Goal: Book appointment/travel/reservation

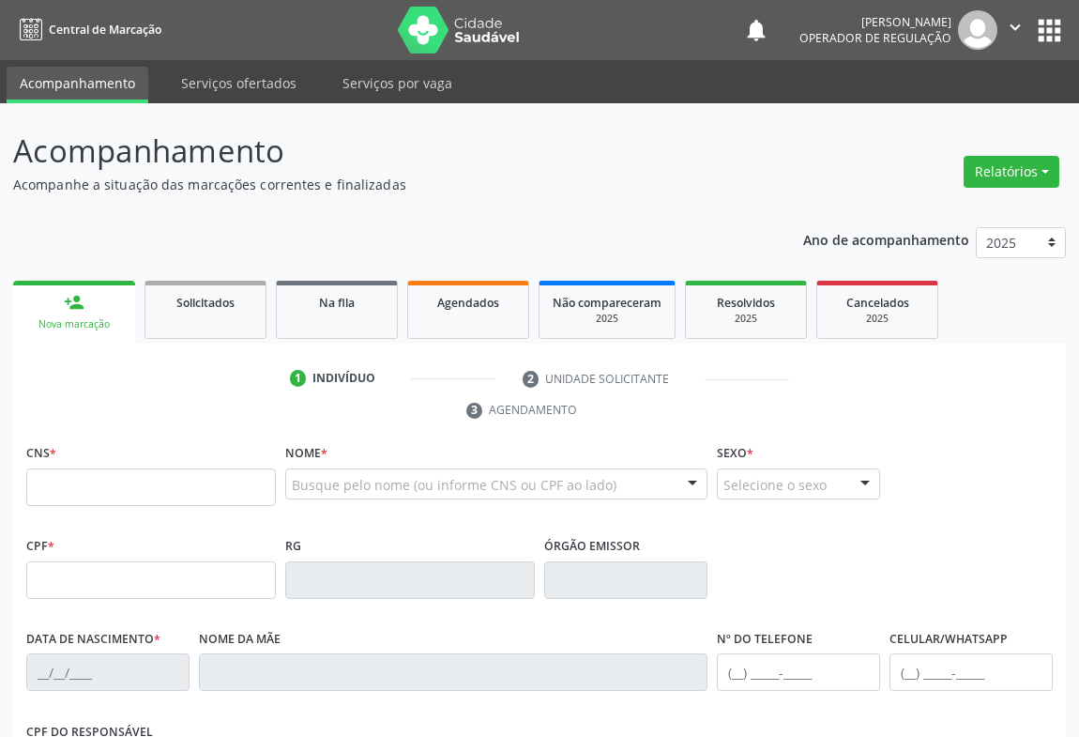
drag, startPoint x: 136, startPoint y: 492, endPoint x: 169, endPoint y: 488, distance: 33.1
click at [136, 492] on input "text" at bounding box center [151, 487] width 250 height 38
type input "709 8060 1053 7291"
type input "0474233669"
type input "[DATE]"
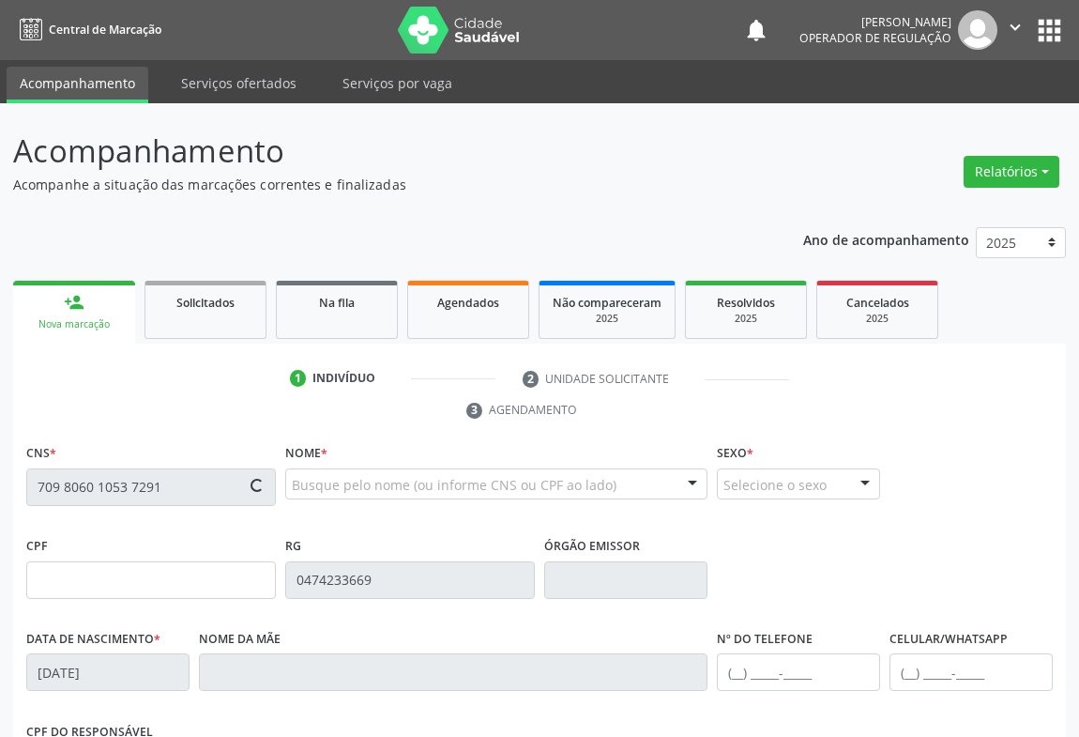
type input "[PHONE_NUMBER]"
type input "503.948.945-53"
type input "131"
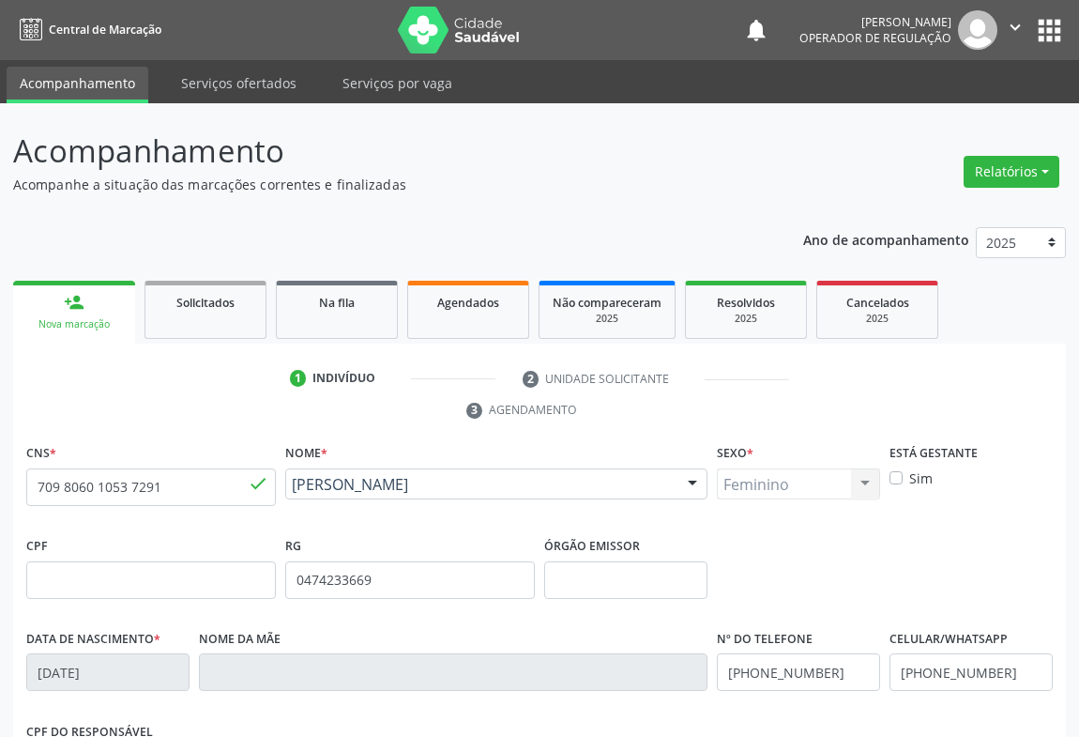
scroll to position [311, 0]
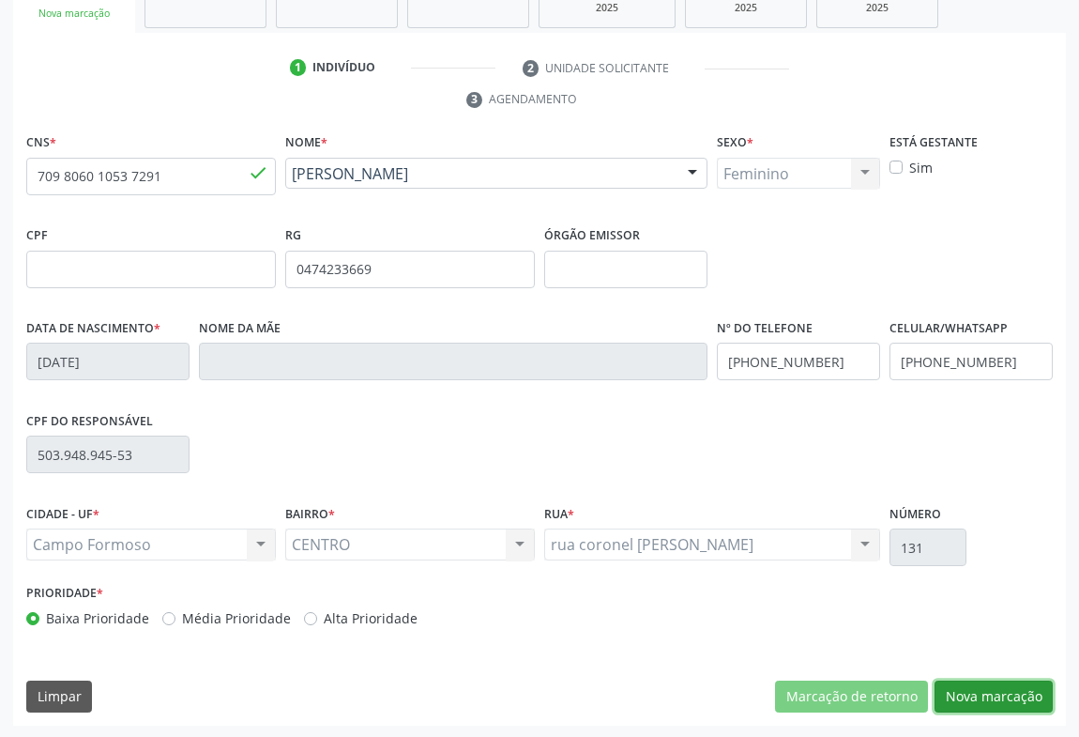
click at [1011, 680] on button "Nova marcação" at bounding box center [994, 696] width 118 height 32
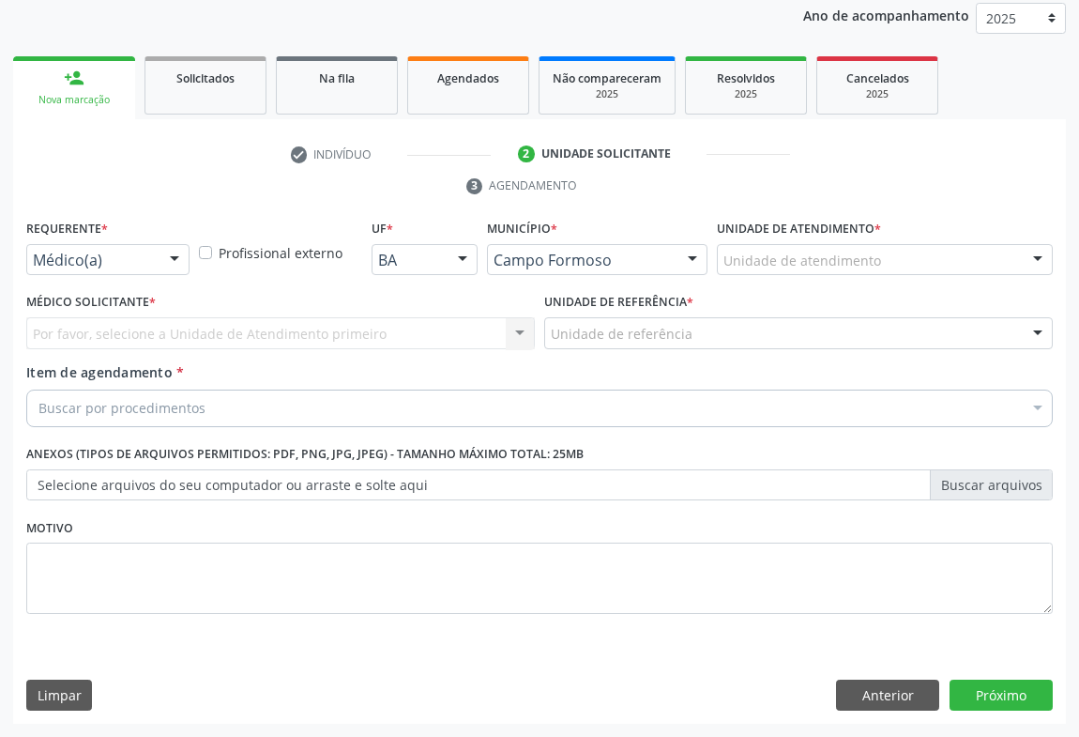
scroll to position [223, 0]
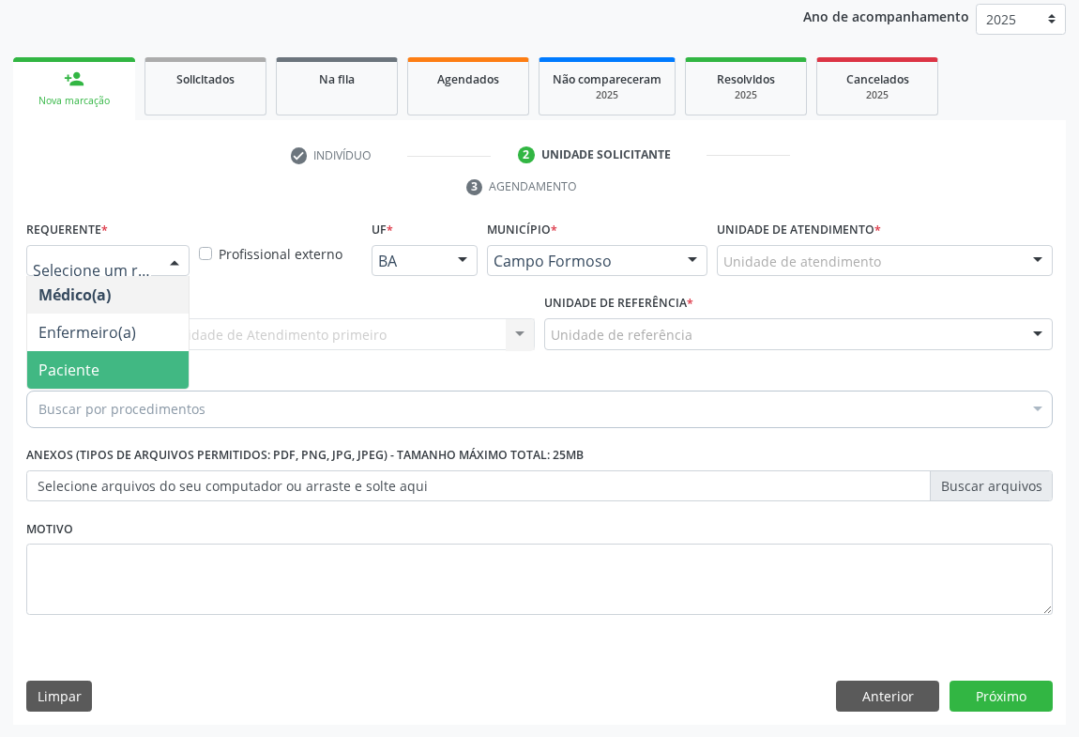
click at [60, 373] on span "Paciente" at bounding box center [68, 369] width 61 height 21
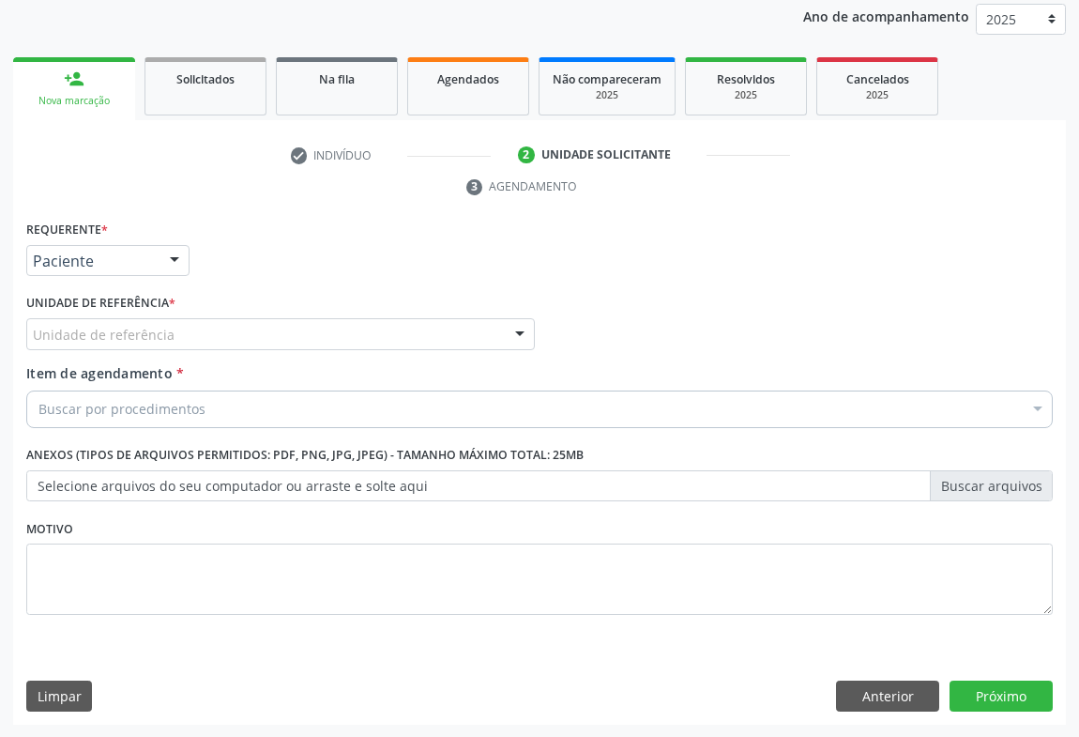
click at [464, 335] on div "Unidade de referência" at bounding box center [280, 334] width 509 height 32
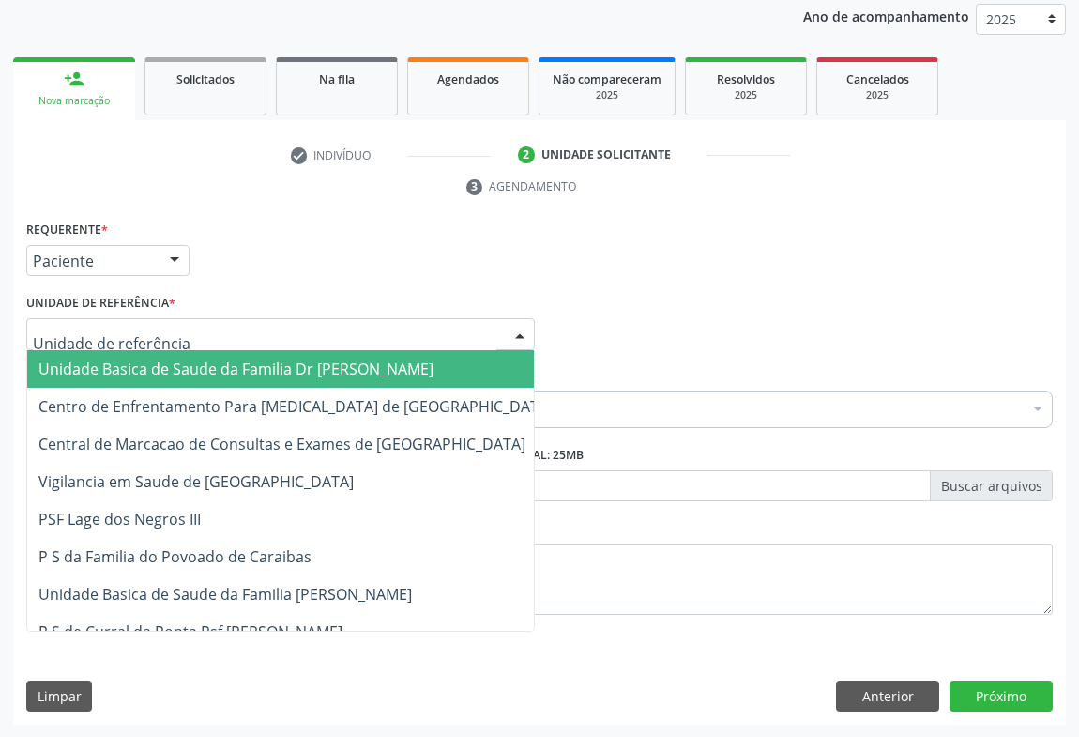
click at [205, 371] on span "Unidade Basica de Saude da Familia Dr [PERSON_NAME]" at bounding box center [235, 368] width 395 height 21
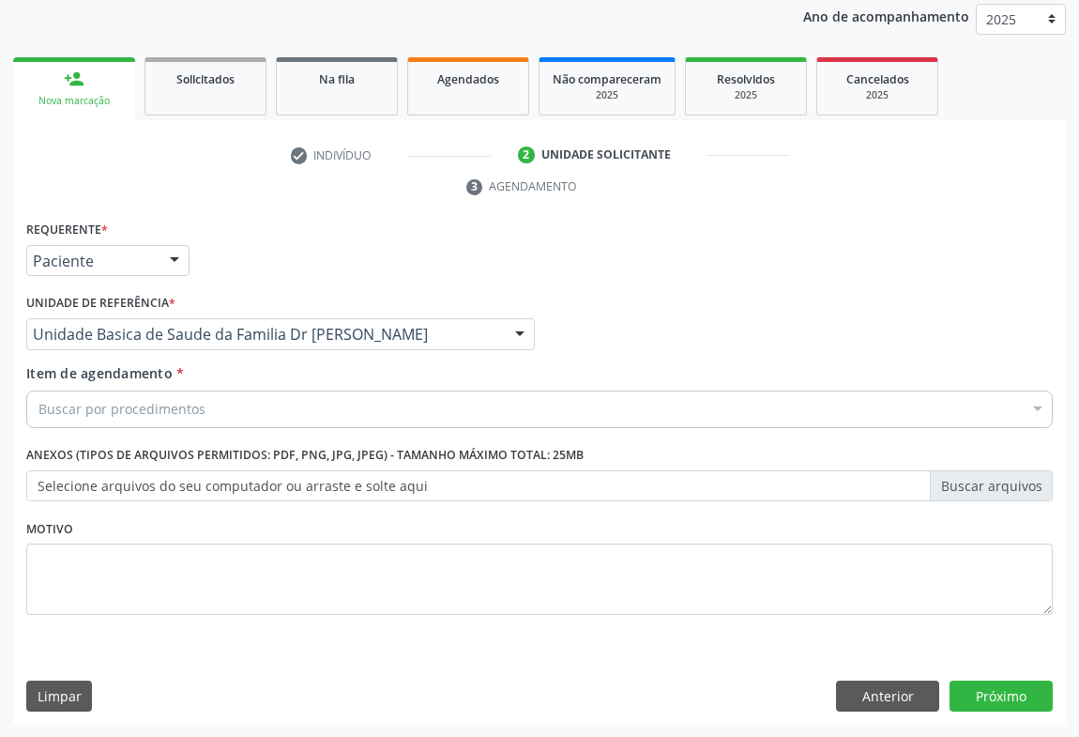
click at [259, 422] on div "Buscar por procedimentos Selecionar todos 0202040089 - 3X Pesquisa de Larvas Na…" at bounding box center [539, 406] width 1027 height 32
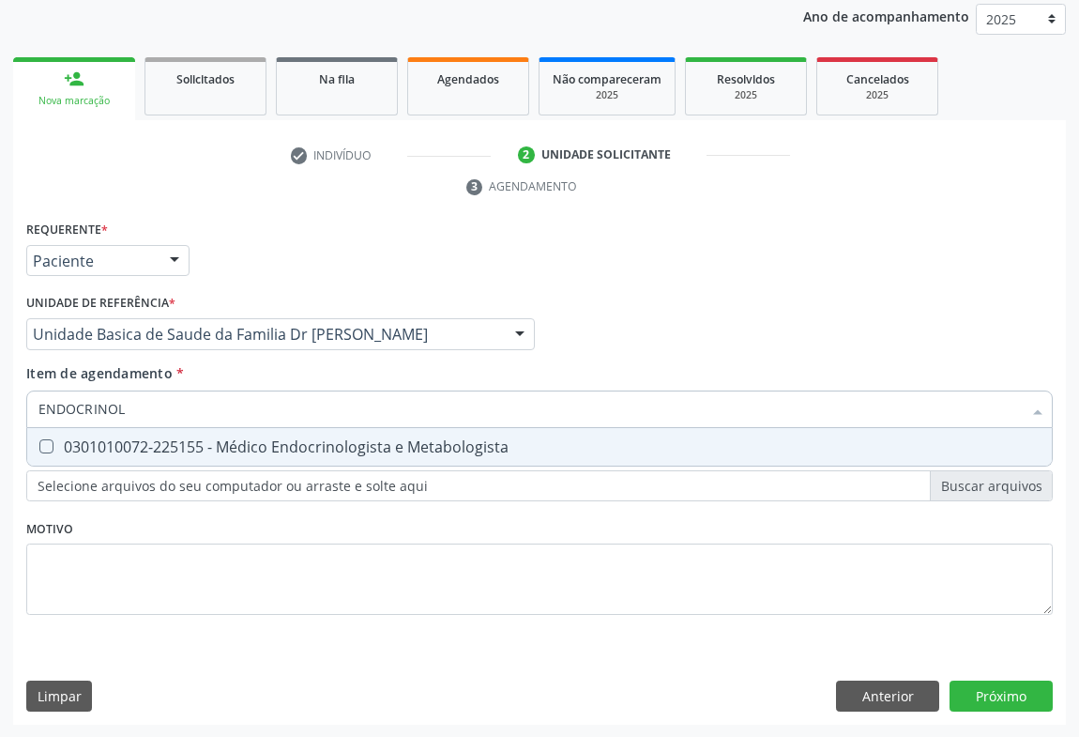
type input "ENDOCRINOLO"
click at [329, 440] on div "0301010072-225155 - Médico Endocrinologista e Metabologista" at bounding box center [539, 446] width 1002 height 15
checkbox Metabologista "true"
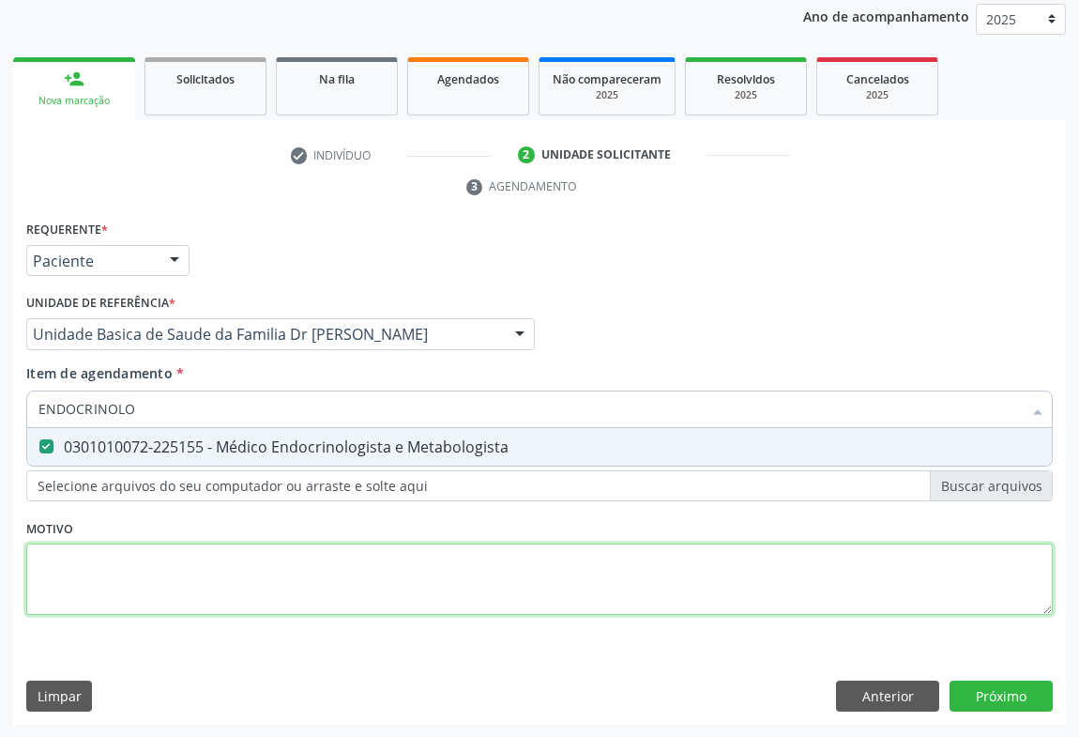
click at [470, 577] on div "Requerente * Paciente Médico(a) Enfermeiro(a) Paciente Nenhum resultado encontr…" at bounding box center [539, 428] width 1027 height 425
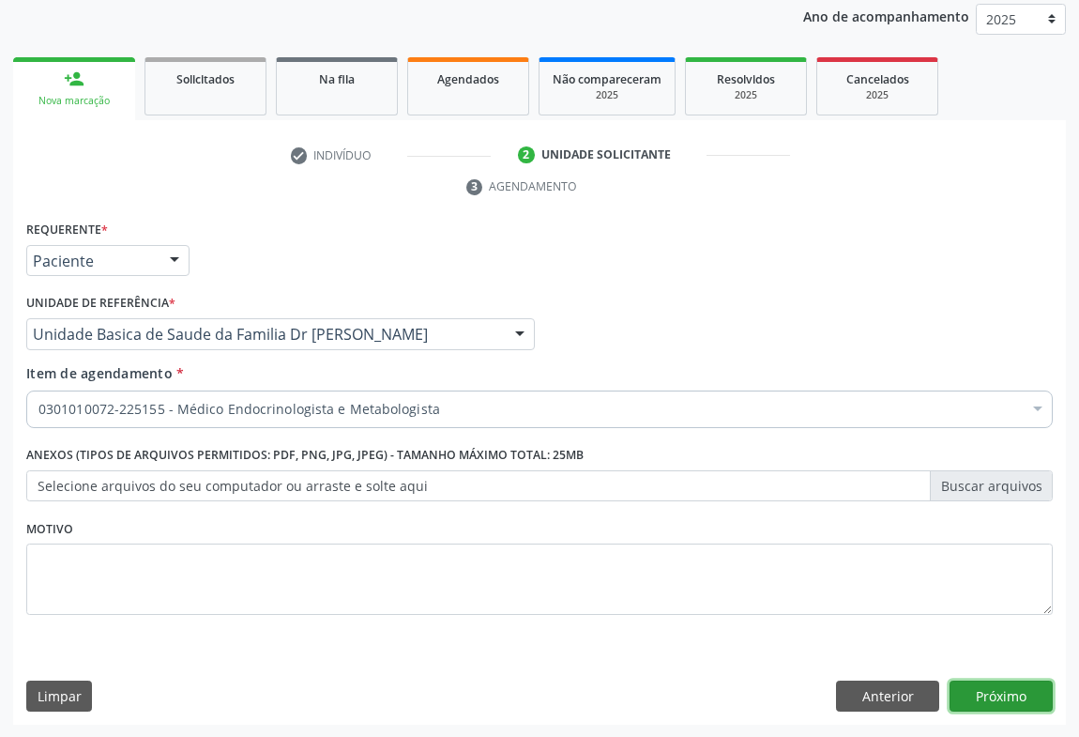
click at [983, 680] on button "Próximo" at bounding box center [1001, 696] width 103 height 32
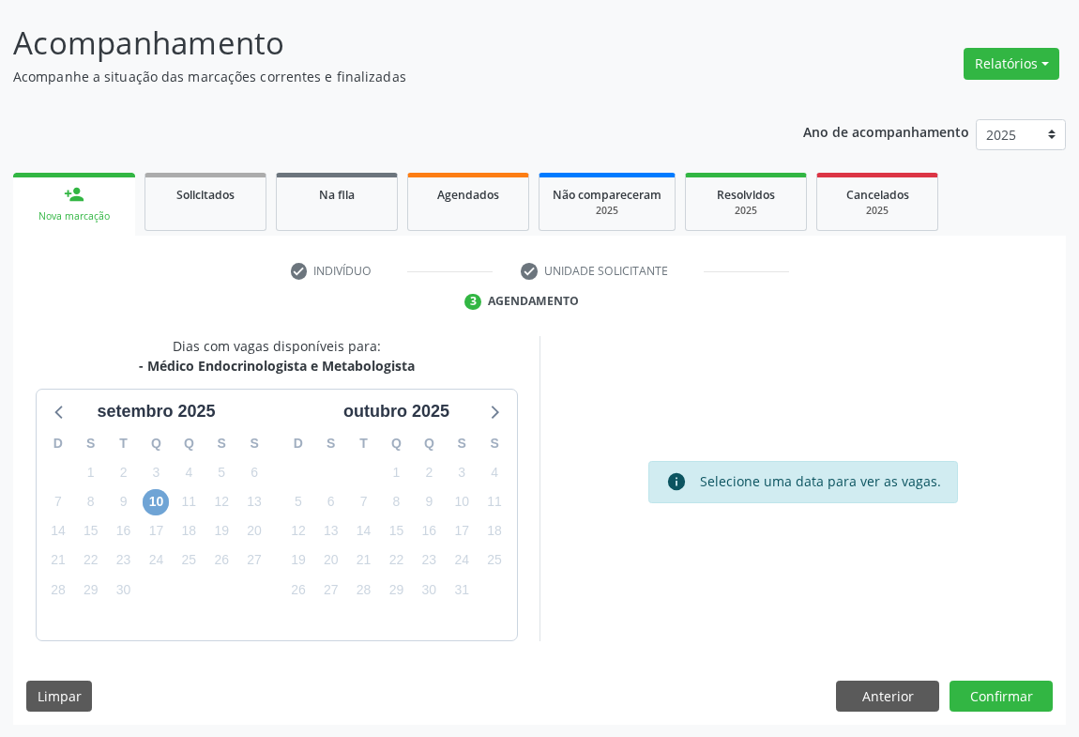
click at [151, 500] on span "10" at bounding box center [156, 502] width 26 height 26
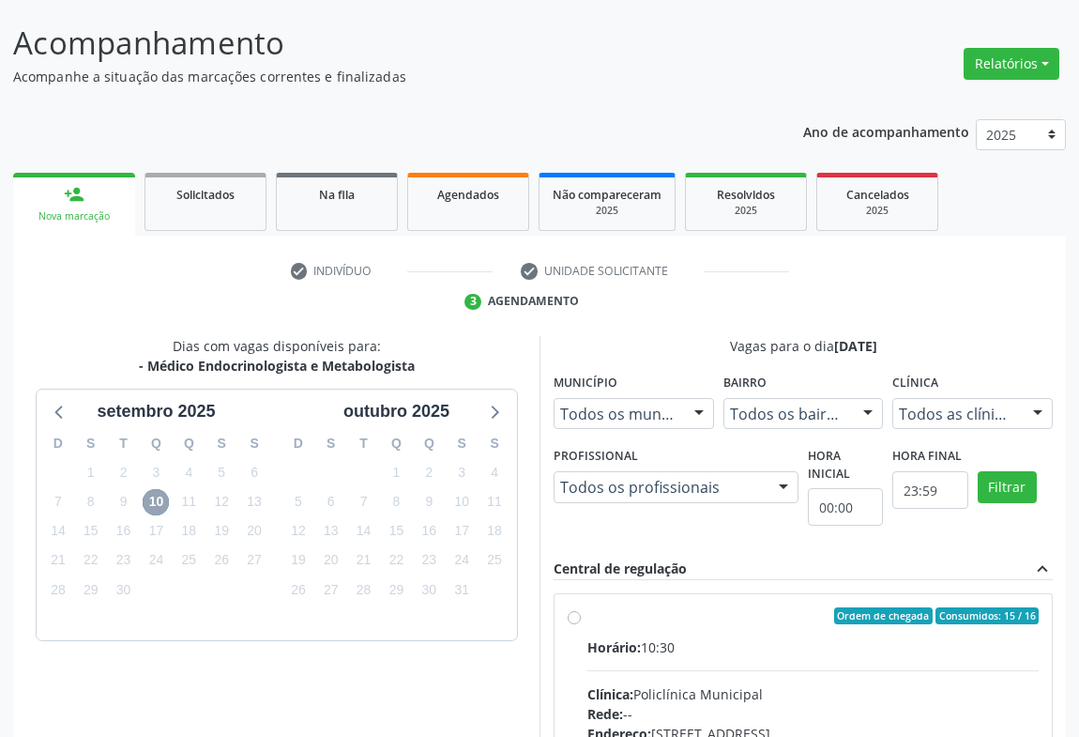
scroll to position [389, 0]
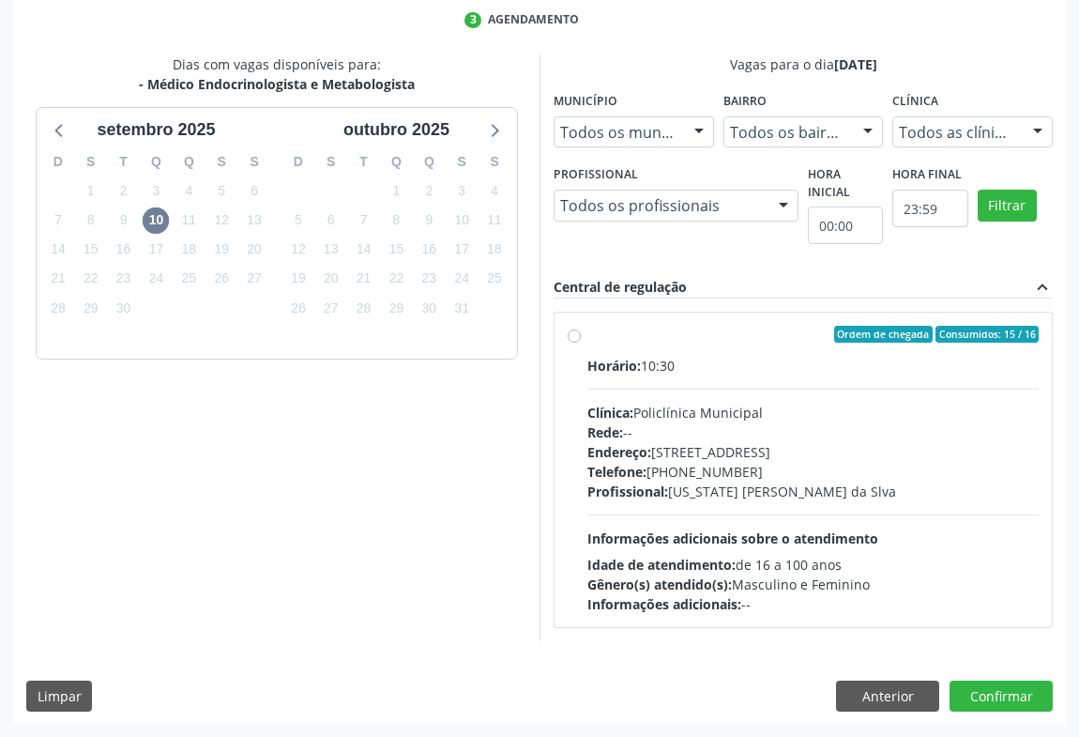
click at [585, 343] on div "Ordem de chegada Consumidos: 15 / 16 Horário: 10:30 Clínica: Policlínica Munici…" at bounding box center [803, 470] width 471 height 288
radio input "true"
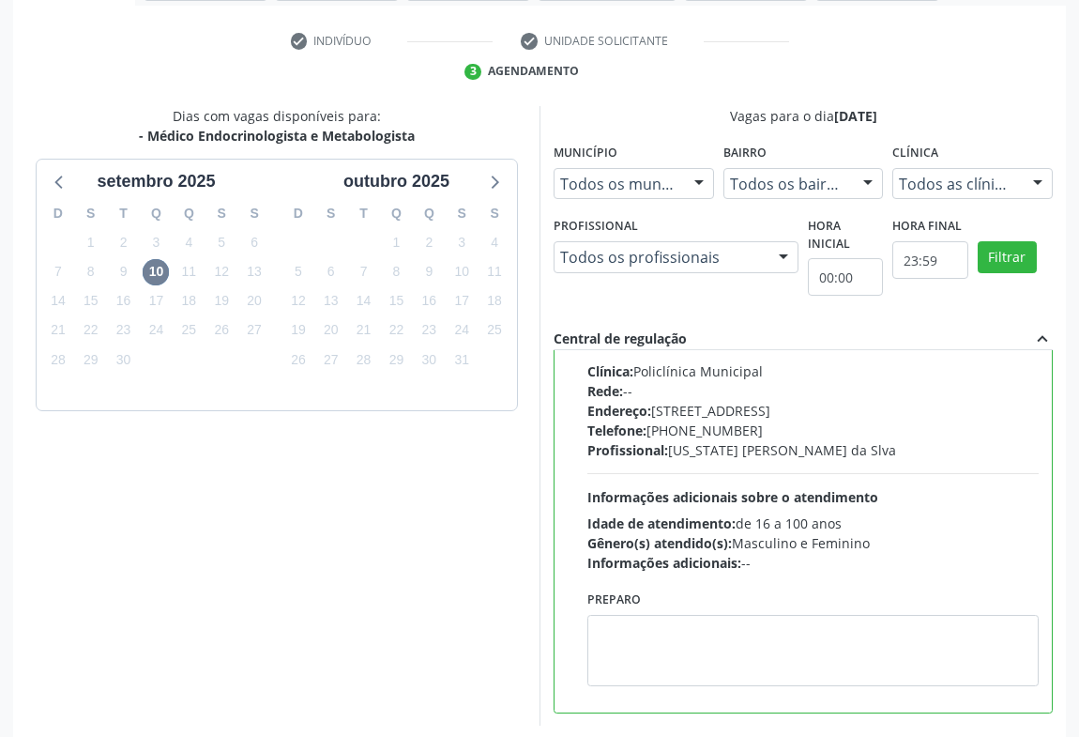
scroll to position [423, 0]
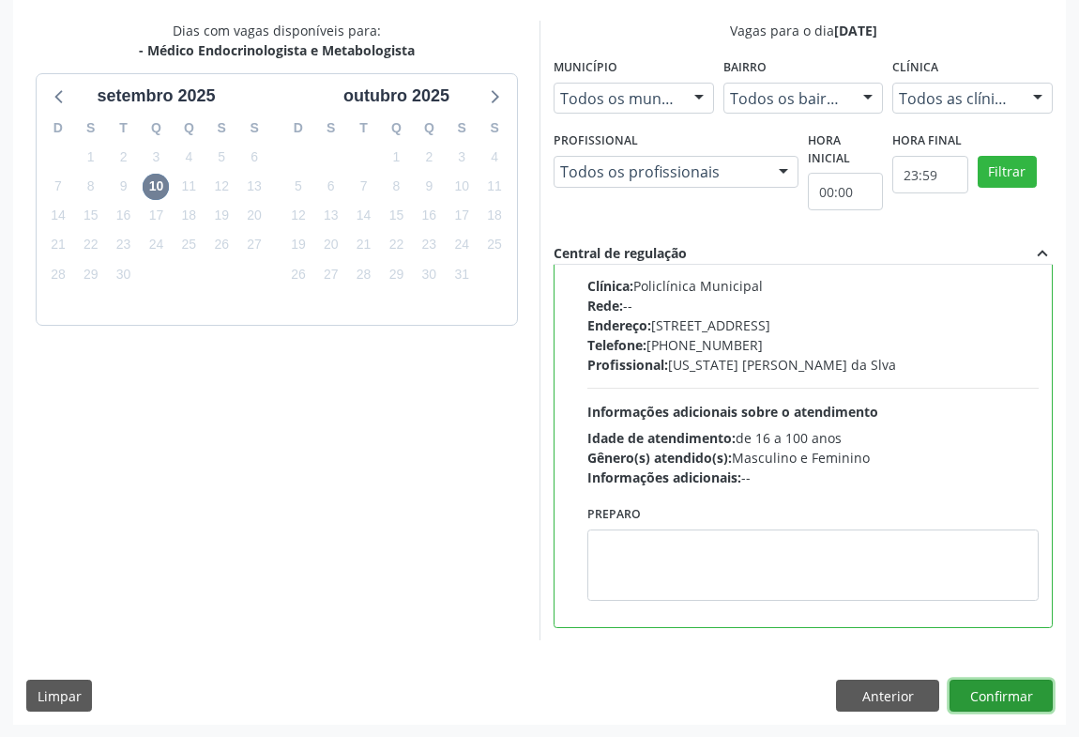
click at [993, 692] on button "Confirmar" at bounding box center [1001, 695] width 103 height 32
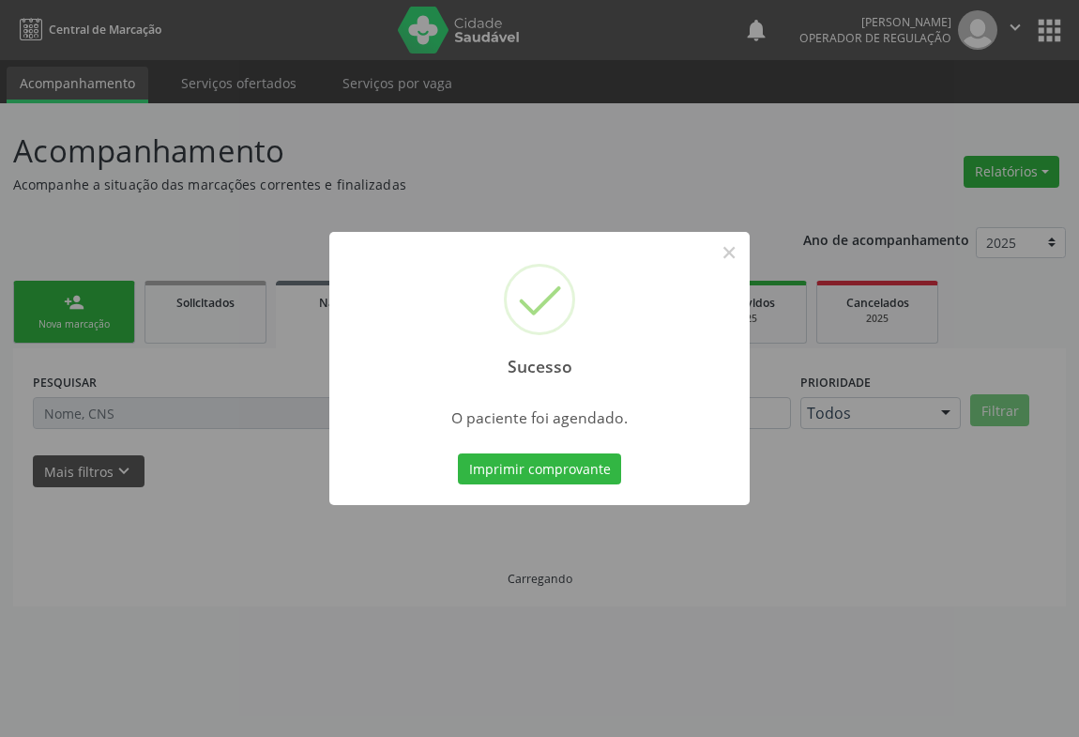
scroll to position [0, 0]
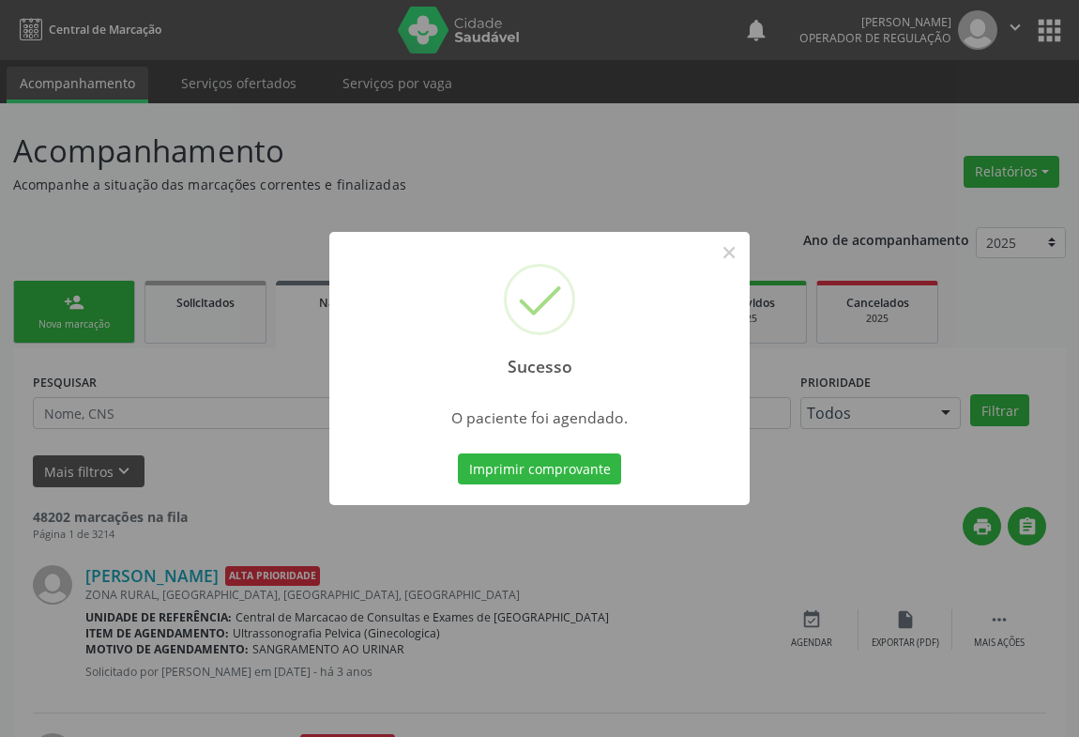
click at [458, 453] on button "Imprimir comprovante" at bounding box center [539, 469] width 163 height 32
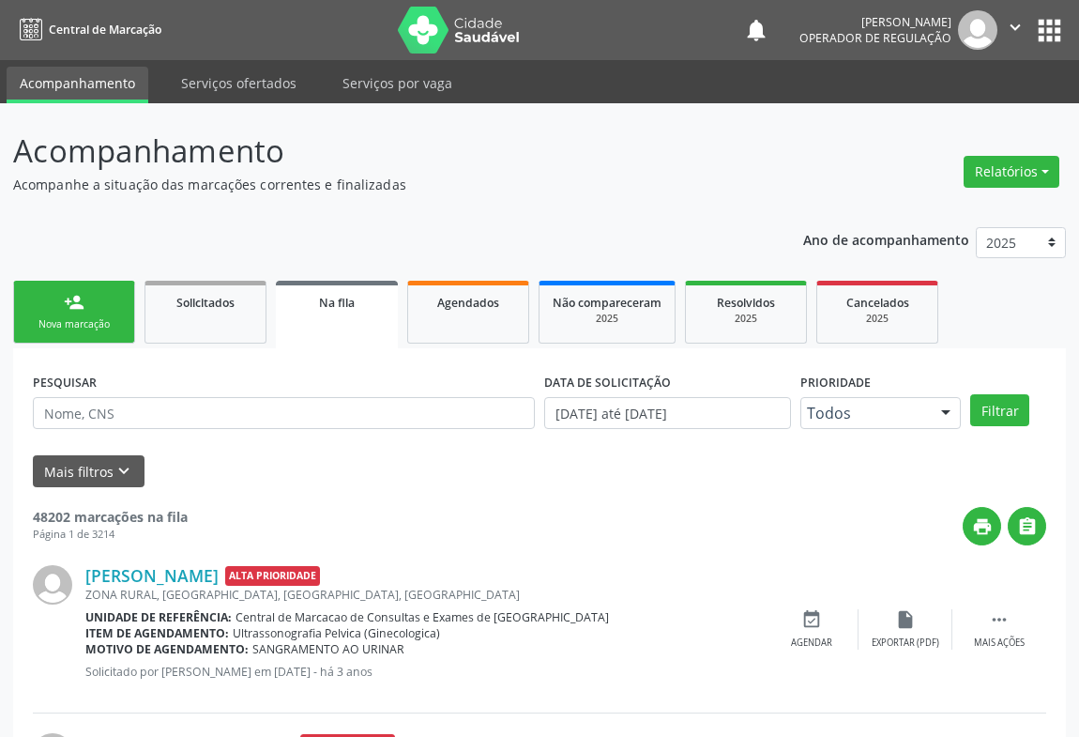
click at [99, 310] on link "person_add Nova marcação" at bounding box center [74, 312] width 122 height 63
click at [98, 311] on link "person_add Nova marcação" at bounding box center [74, 312] width 122 height 63
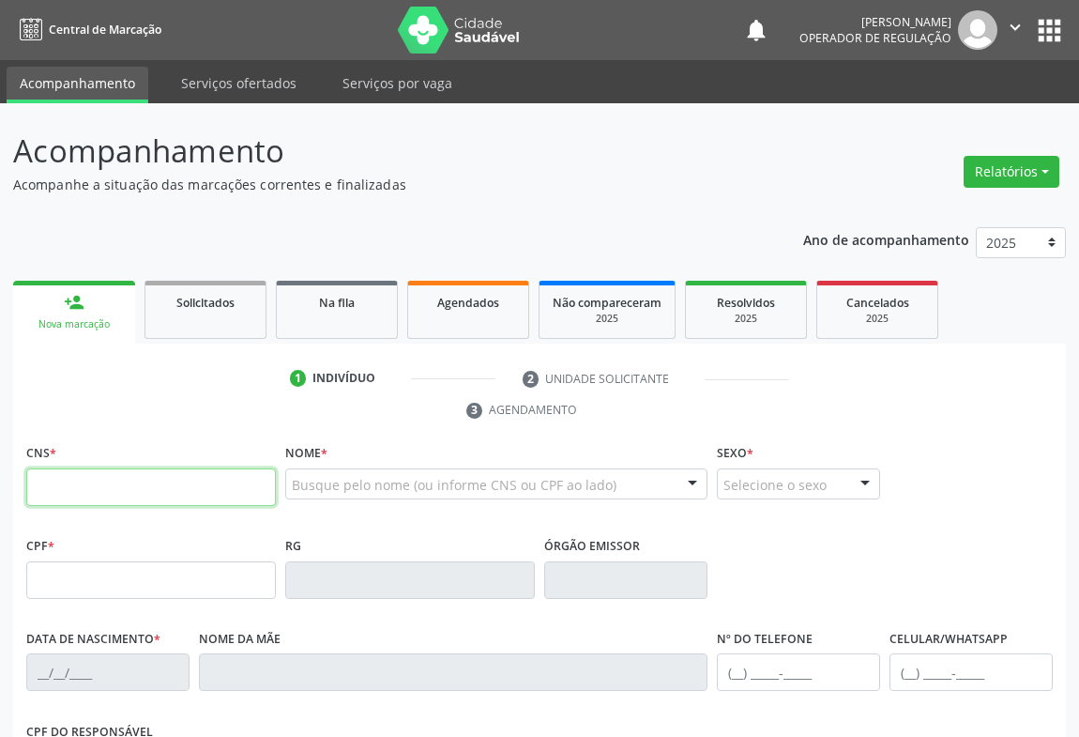
click at [160, 488] on input "text" at bounding box center [151, 487] width 250 height 38
type input "702 4080 3148 8921"
type input "272.565.375-49"
type input "[DATE]"
type input "[PERSON_NAME]"
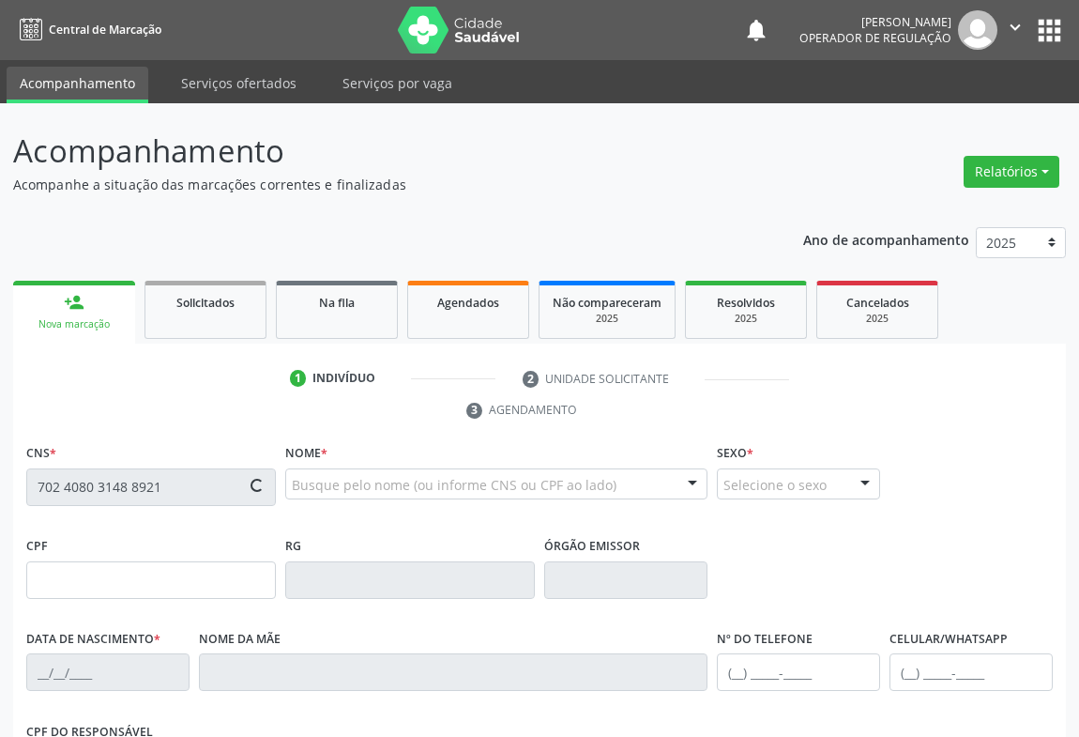
type input "[PHONE_NUMBER]"
type input "S/N"
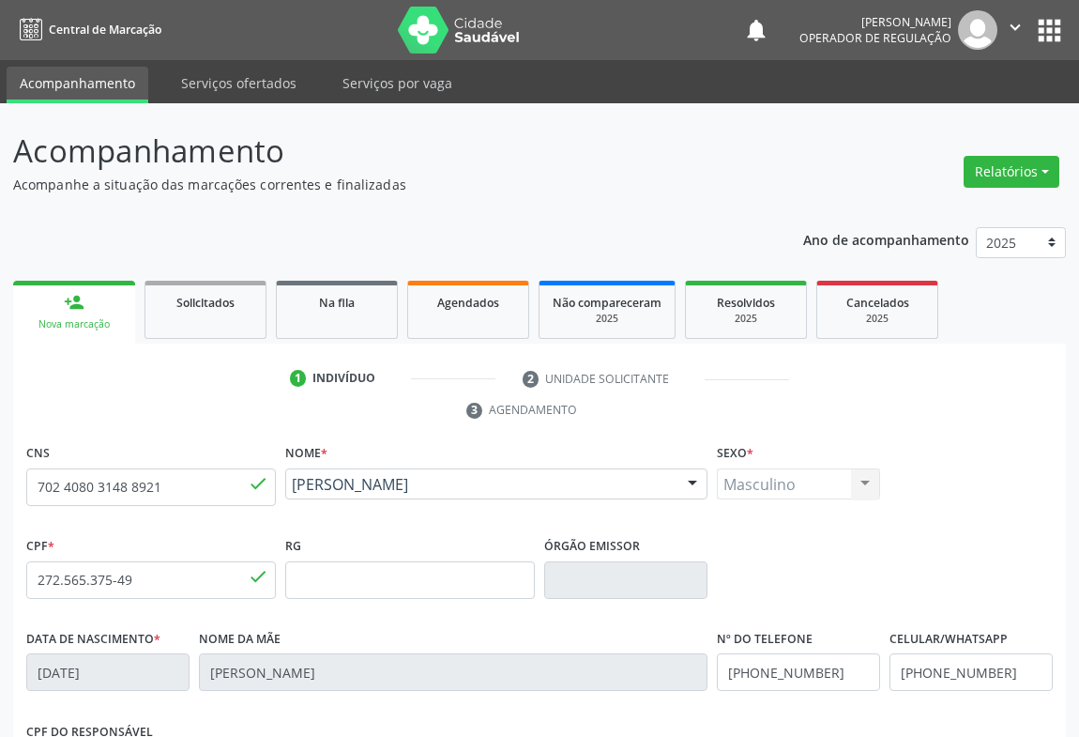
scroll to position [311, 0]
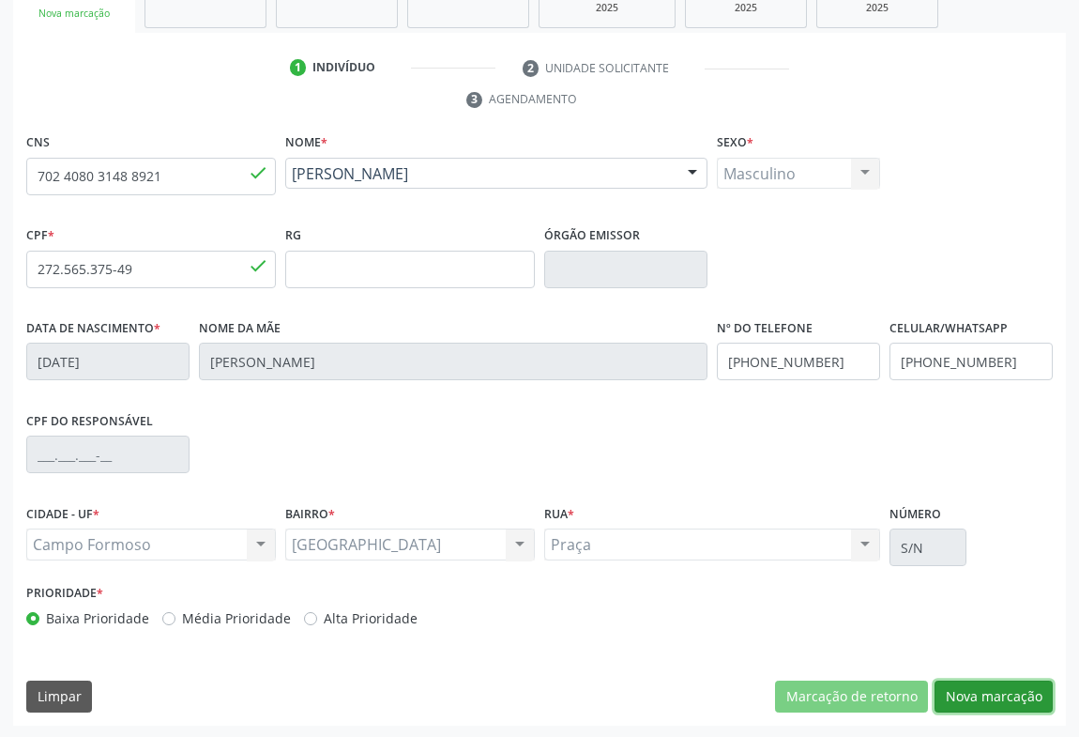
click at [1011, 694] on button "Nova marcação" at bounding box center [994, 696] width 118 height 32
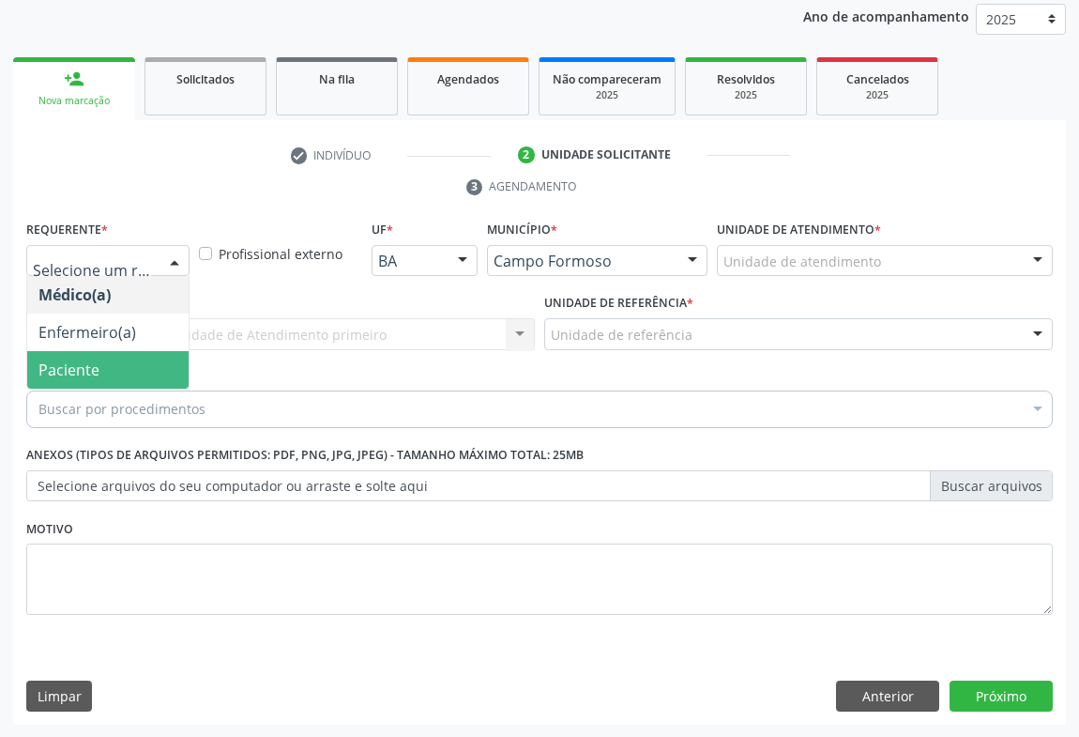
drag, startPoint x: 89, startPoint y: 356, endPoint x: 170, endPoint y: 338, distance: 82.6
click at [89, 357] on span "Paciente" at bounding box center [107, 370] width 161 height 38
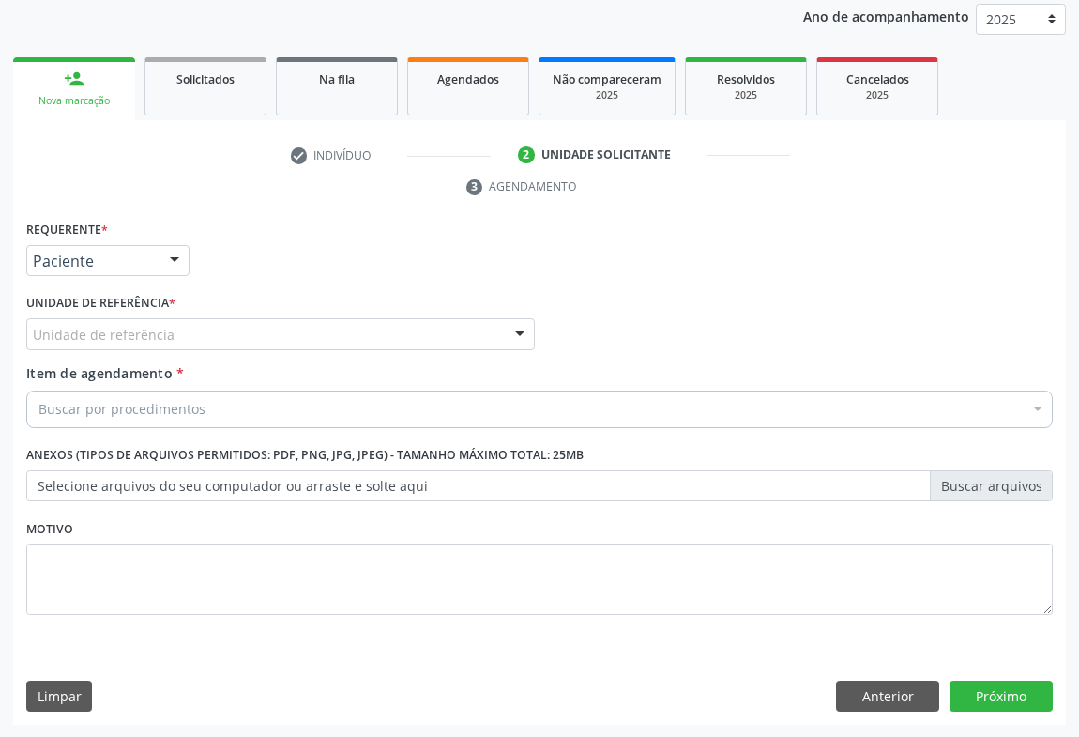
click at [257, 327] on div "Unidade de referência" at bounding box center [280, 334] width 509 height 32
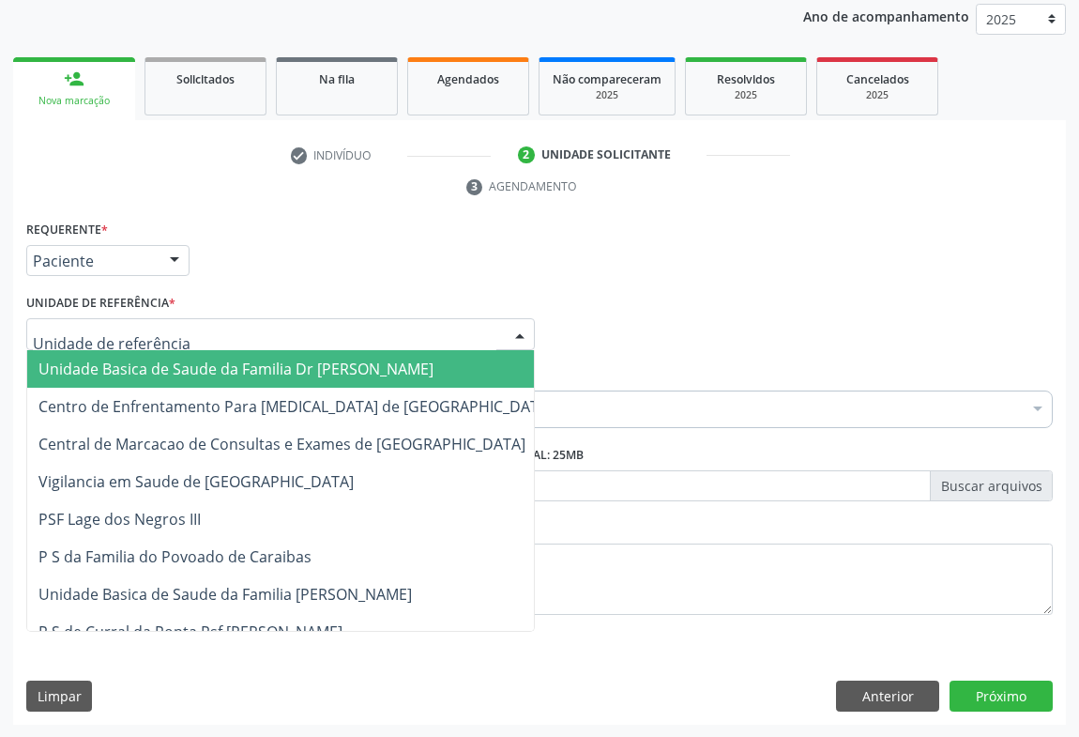
click at [213, 375] on span "Unidade Basica de Saude da Familia Dr [PERSON_NAME]" at bounding box center [235, 368] width 395 height 21
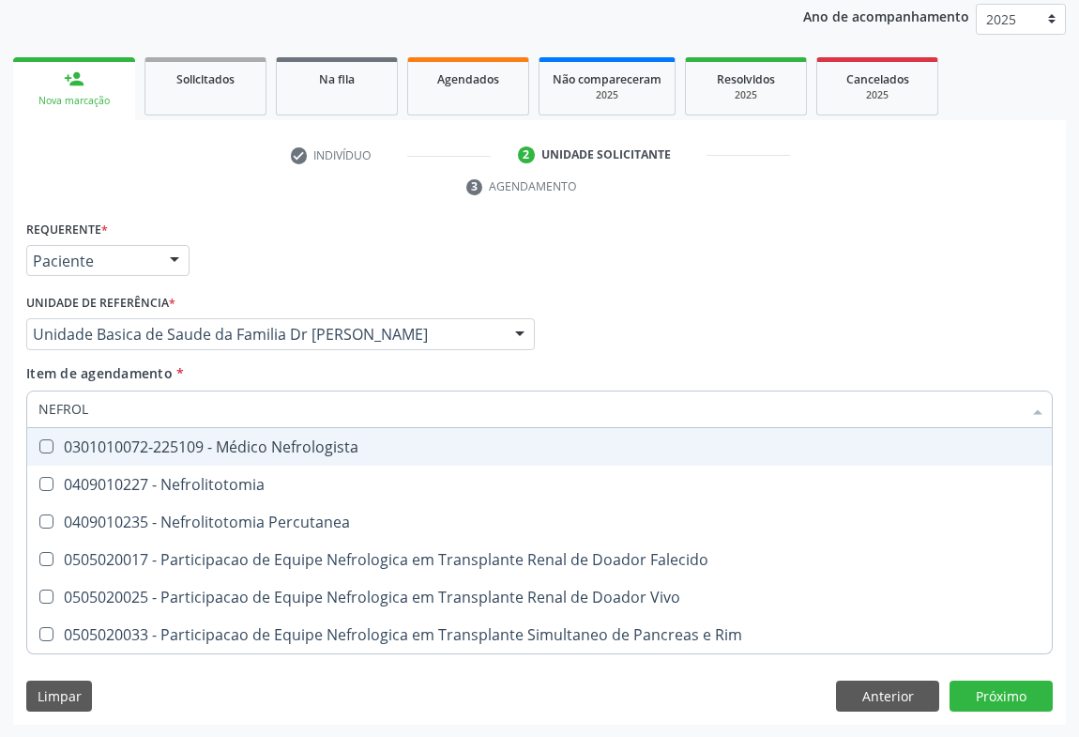
type input "NEFROLO"
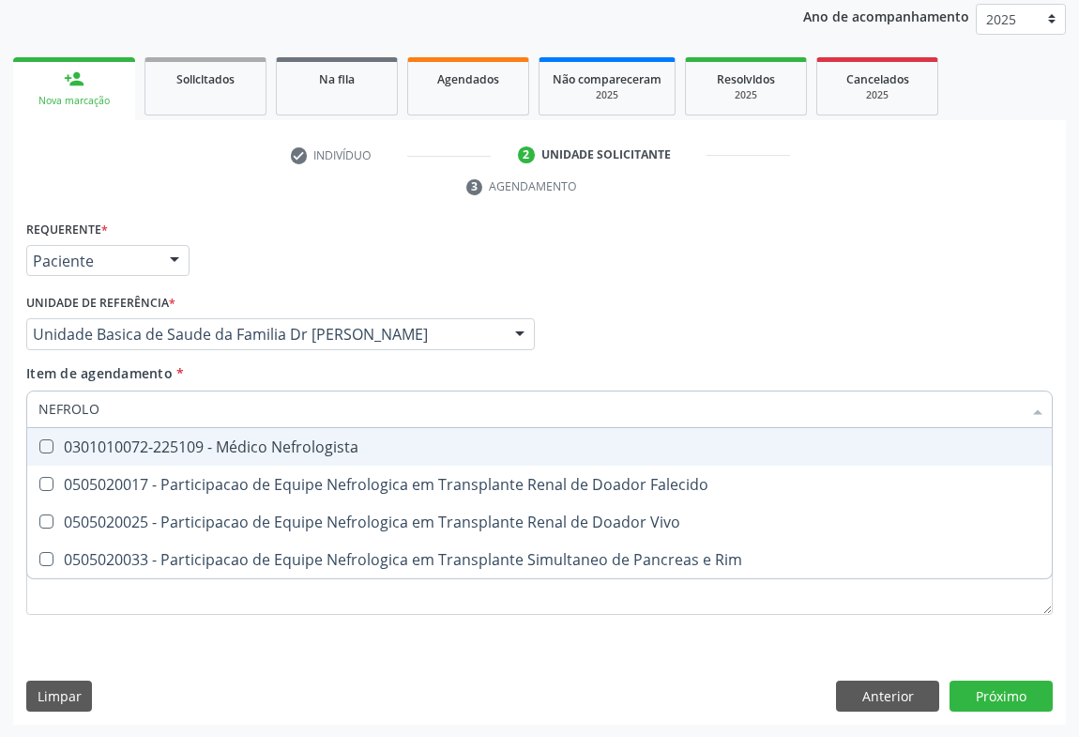
click at [326, 441] on div "0301010072-225109 - Médico Nefrologista" at bounding box center [539, 446] width 1002 height 15
checkbox Nefrologista "true"
click at [924, 363] on div "Item de agendamento * [PERSON_NAME] seleção 0301010072-225109 - Médico Nefrolog…" at bounding box center [539, 392] width 1027 height 59
checkbox Falecido "true"
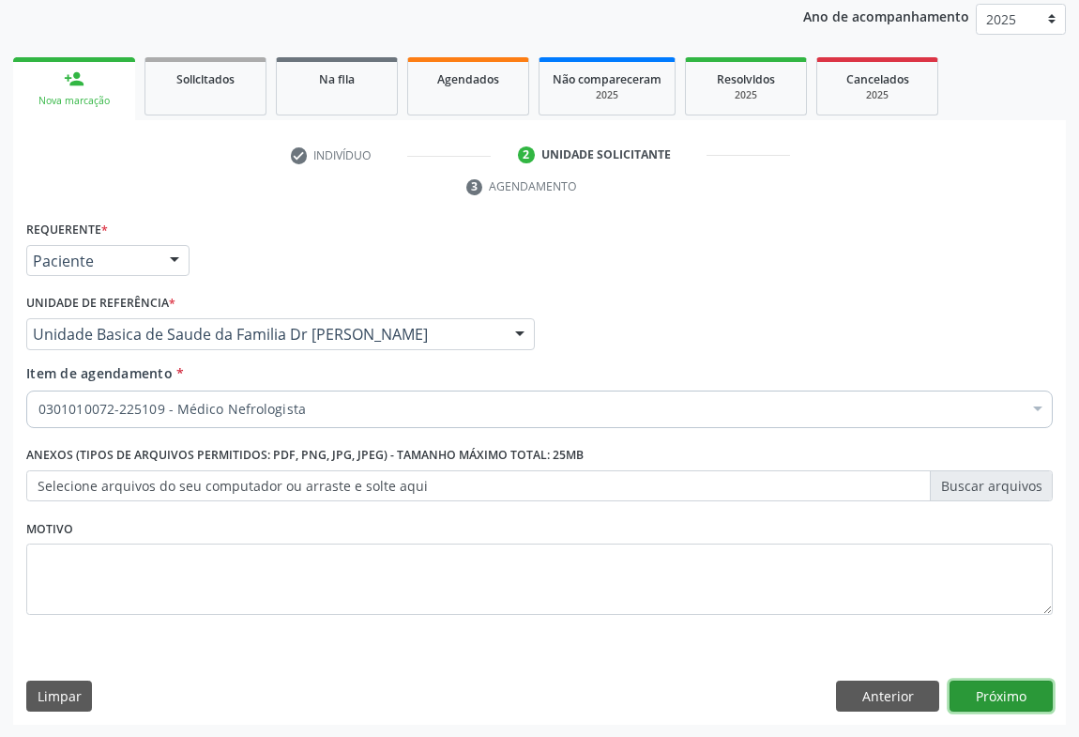
click at [1004, 685] on button "Próximo" at bounding box center [1001, 696] width 103 height 32
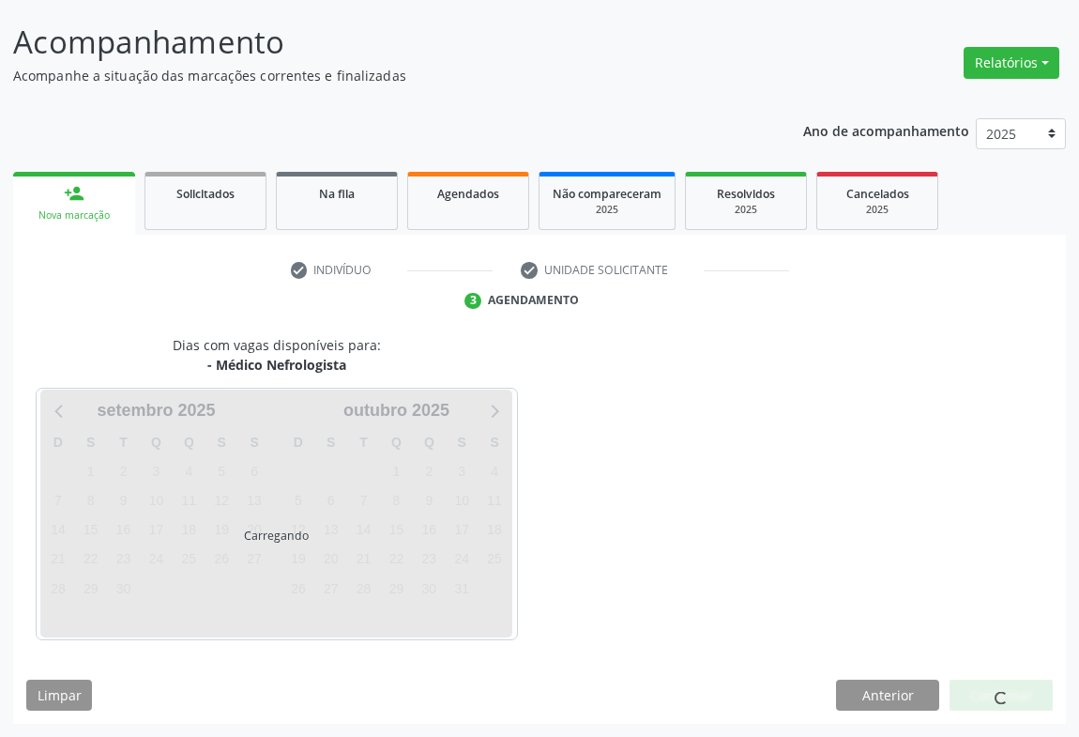
scroll to position [108, 0]
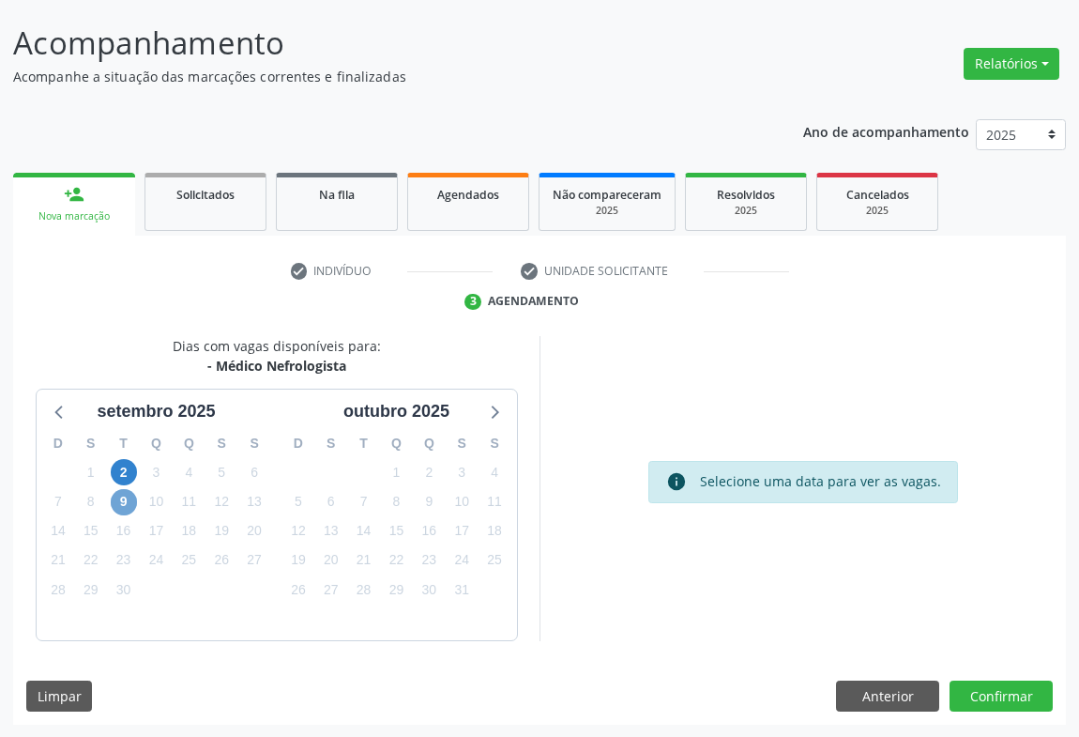
click at [120, 497] on span "9" at bounding box center [124, 502] width 26 height 26
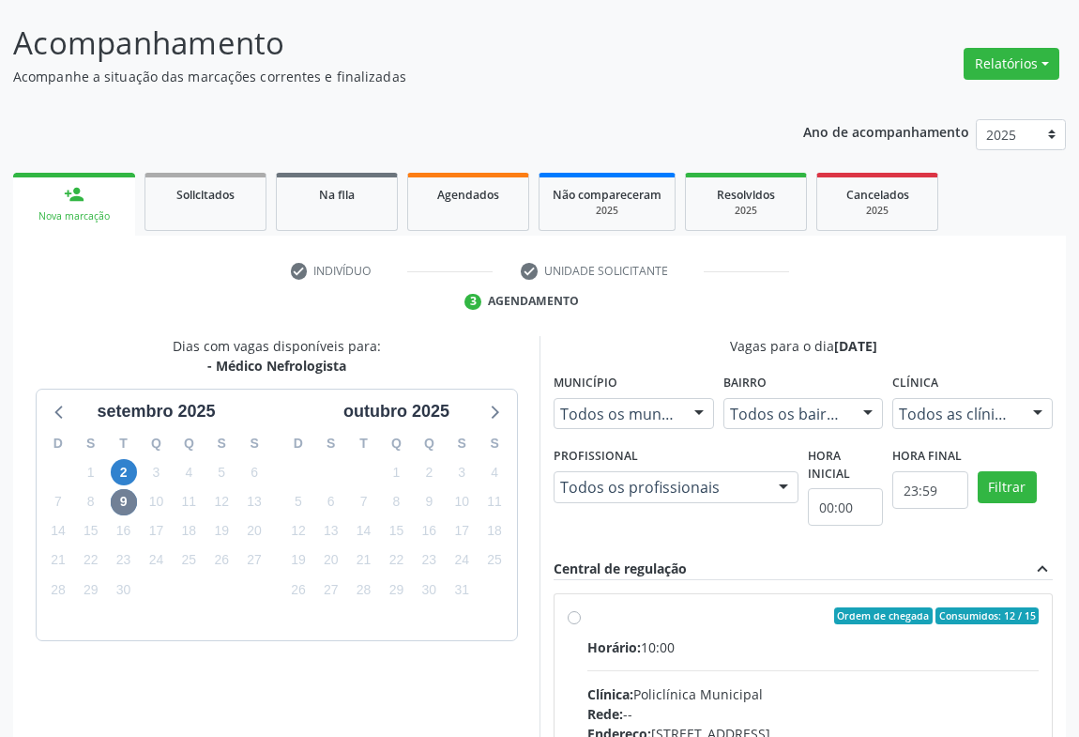
click at [604, 629] on label "Ordem de chegada Consumidos: 12 / 15 Horário: 10:00 Clínica: Policlínica Munici…" at bounding box center [812, 751] width 451 height 288
click at [581, 624] on input "Ordem de chegada Consumidos: 12 / 15 Horário: 10:00 Clínica: Policlínica Munici…" at bounding box center [574, 615] width 13 height 17
radio input "true"
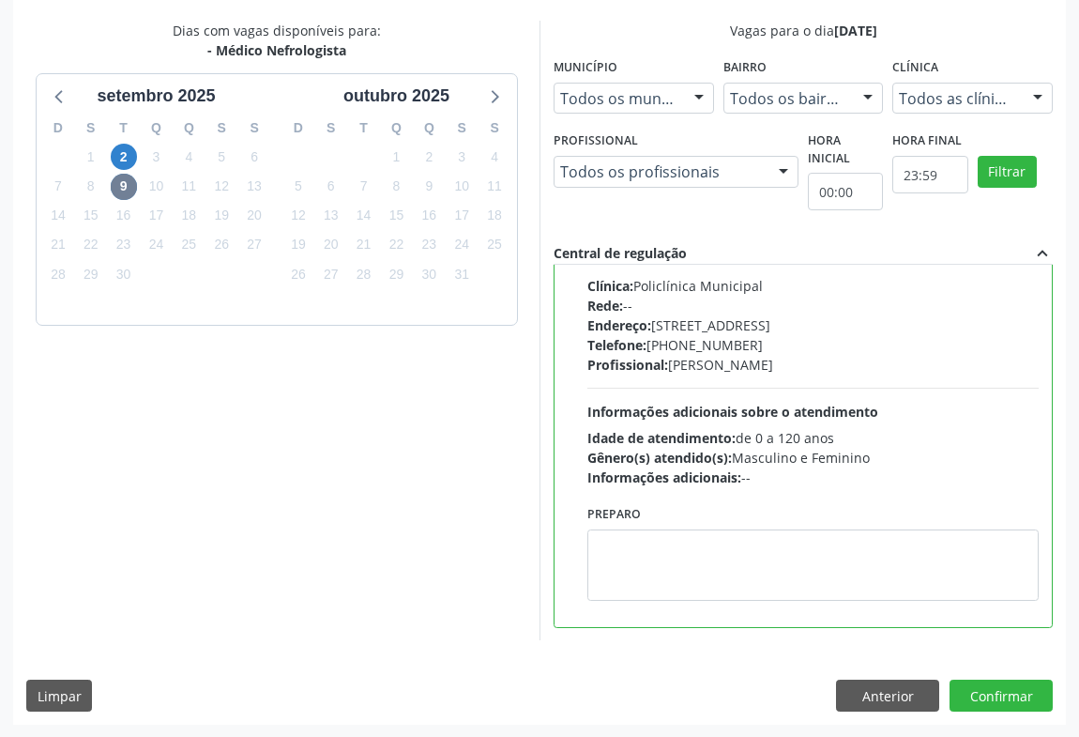
scroll to position [0, 0]
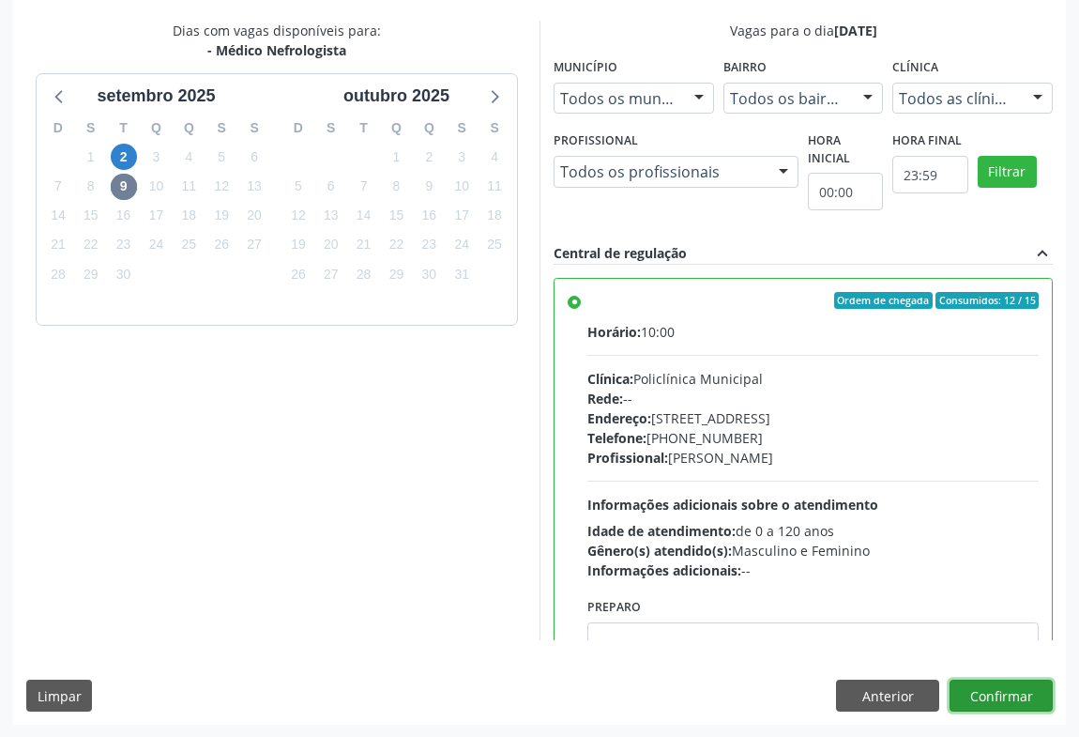
click at [996, 698] on button "Confirmar" at bounding box center [1001, 695] width 103 height 32
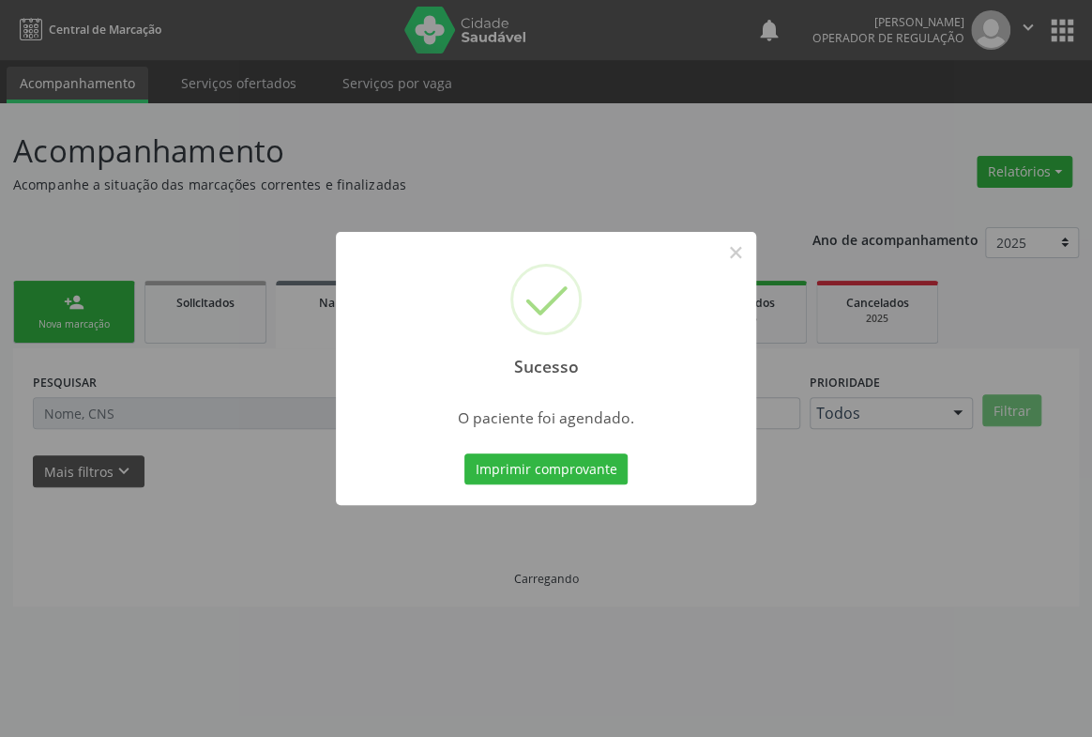
click at [528, 449] on div "Imprimir comprovante Cancel" at bounding box center [547, 468] width 172 height 39
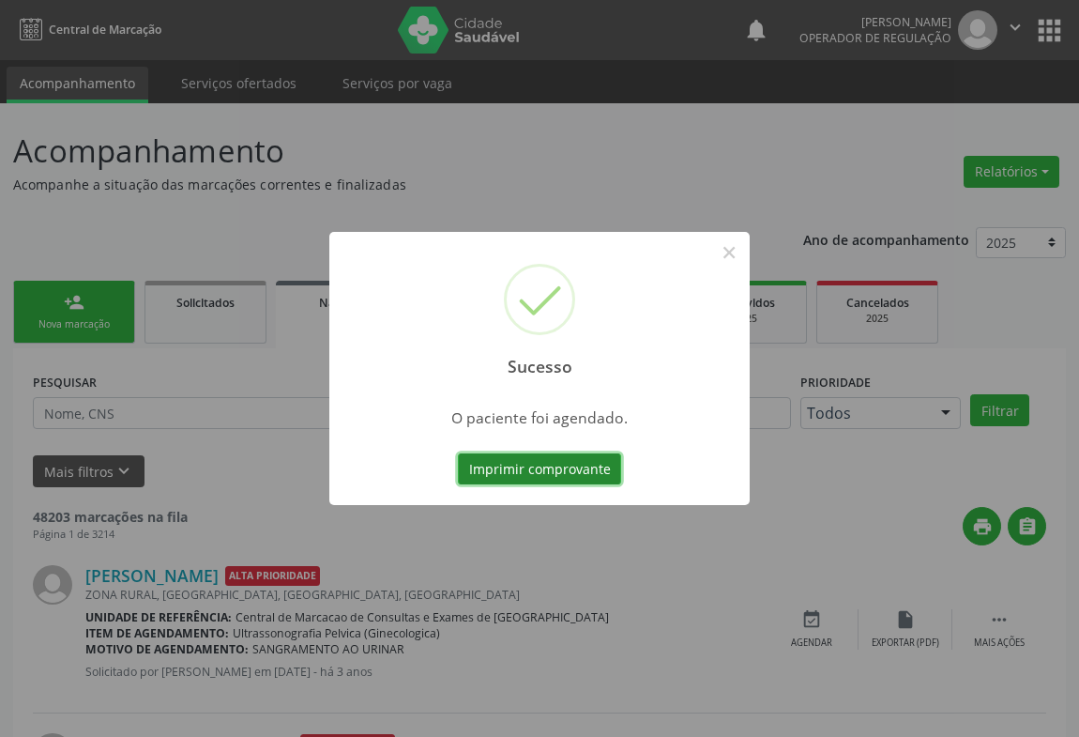
click at [521, 472] on button "Imprimir comprovante" at bounding box center [539, 469] width 163 height 32
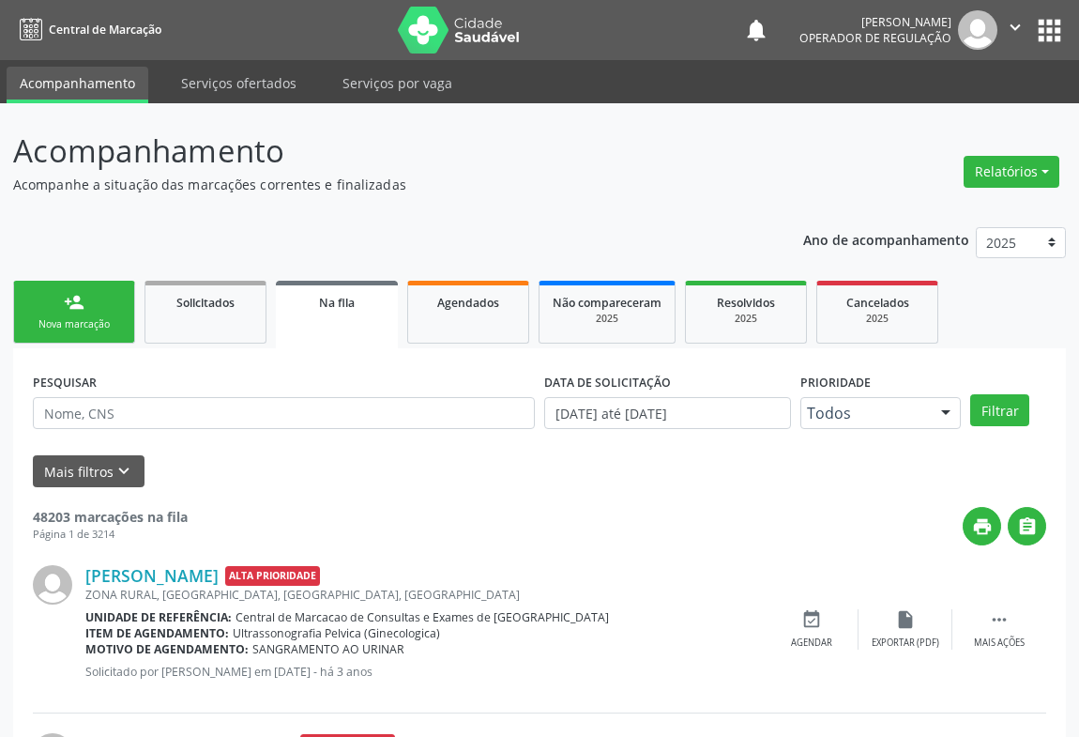
click at [1014, 25] on icon "" at bounding box center [1015, 27] width 21 height 21
click at [926, 112] on link "Sair" at bounding box center [967, 114] width 129 height 26
